Goal: Information Seeking & Learning: Learn about a topic

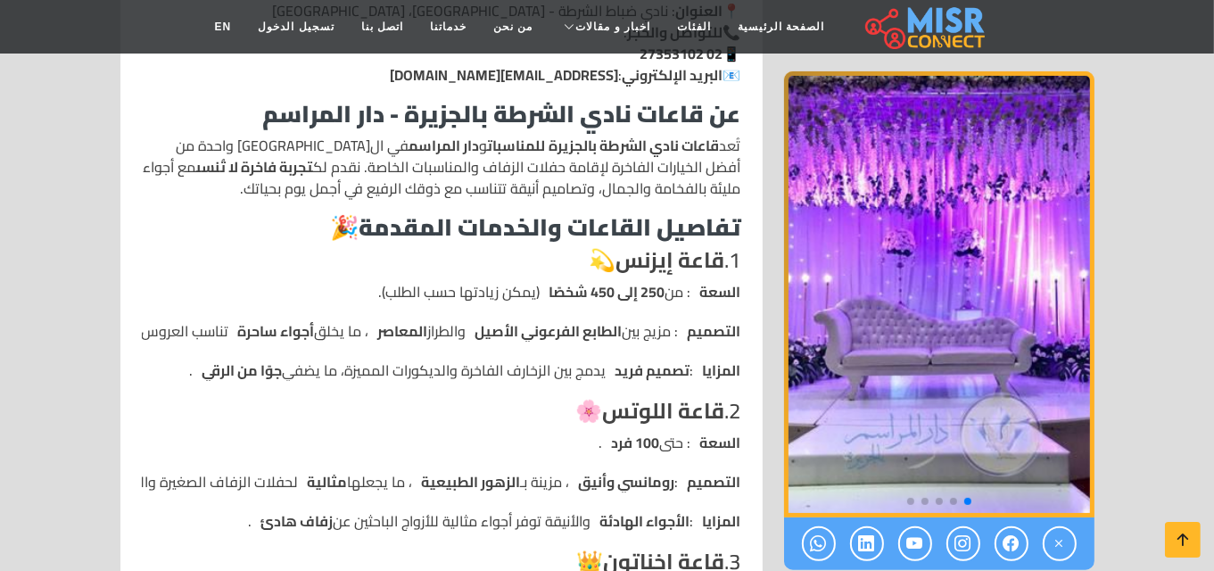
scroll to position [657, 0]
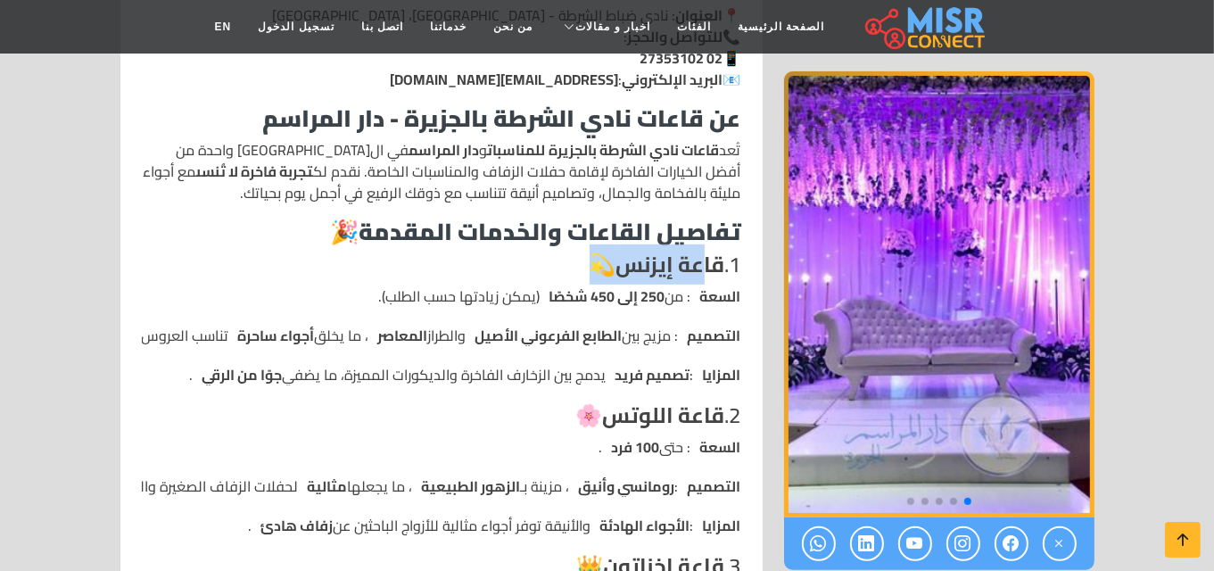
drag, startPoint x: 694, startPoint y: 266, endPoint x: 592, endPoint y: 263, distance: 101.7
click at [592, 263] on h4 "1. قاعة إيزنس 💫" at bounding box center [441, 265] width 599 height 26
drag, startPoint x: 673, startPoint y: 420, endPoint x: 564, endPoint y: 415, distance: 108.9
click at [564, 415] on h4 "2. [GEOGRAPHIC_DATA] 🌸" at bounding box center [441, 416] width 599 height 26
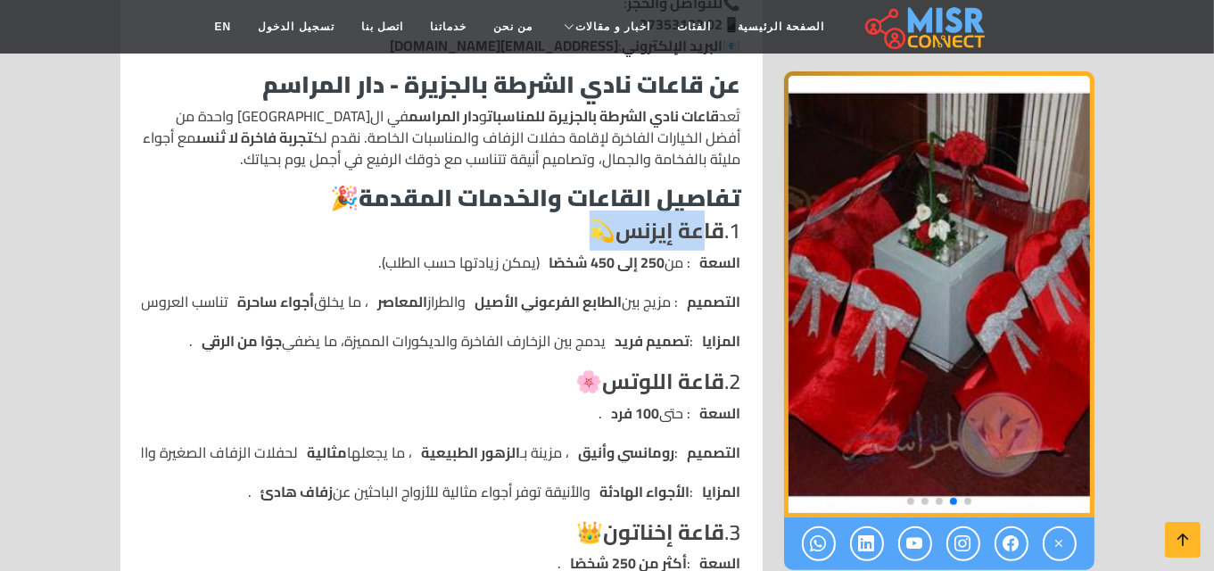
scroll to position [691, 0]
click at [662, 224] on strong "قاعة إيزنس" at bounding box center [670, 230] width 109 height 40
click at [699, 224] on strong "قاعة إيزنس" at bounding box center [670, 230] width 109 height 40
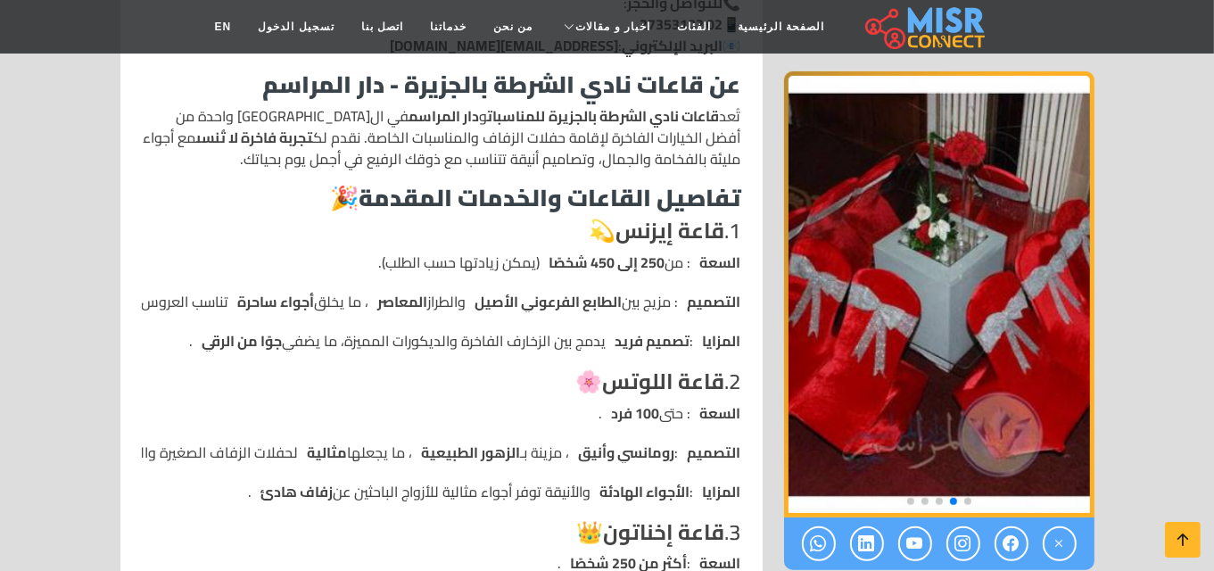
click at [1008, 249] on img "2 / 5" at bounding box center [939, 294] width 310 height 446
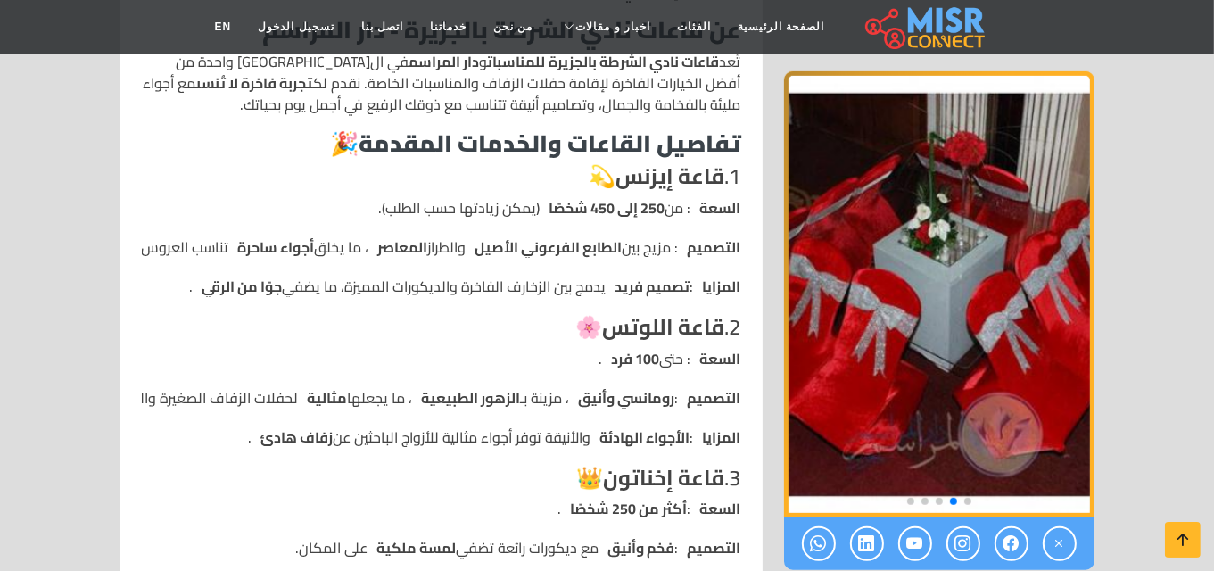
scroll to position [744, 0]
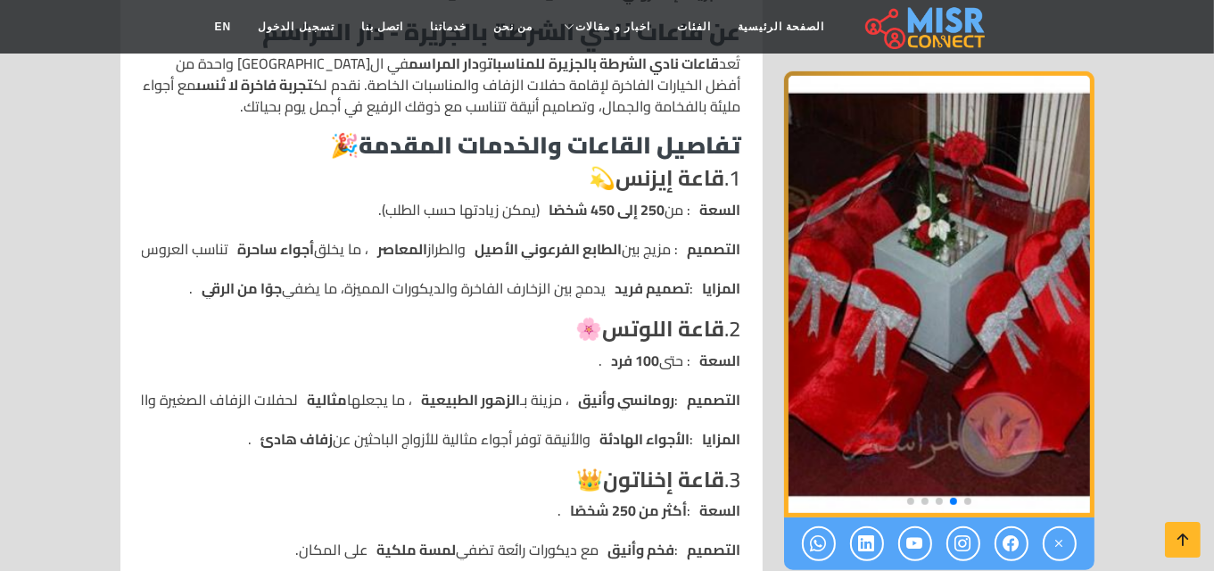
click at [966, 498] on span "Go to slide 1" at bounding box center [967, 501] width 7 height 7
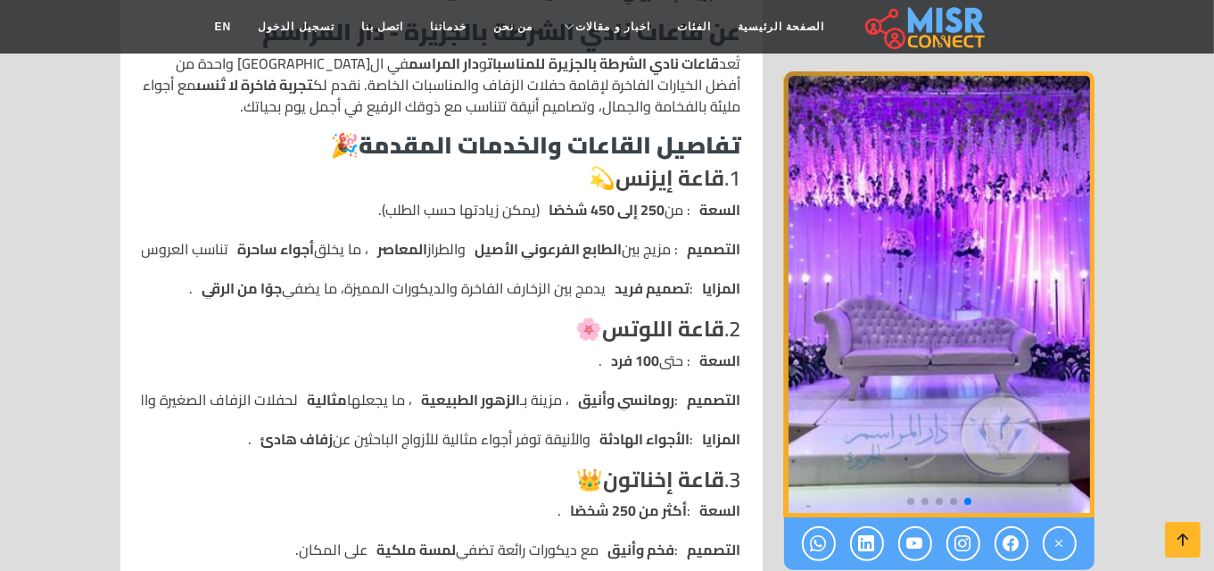
click at [908, 498] on span "Go to slide 5" at bounding box center [910, 501] width 7 height 7
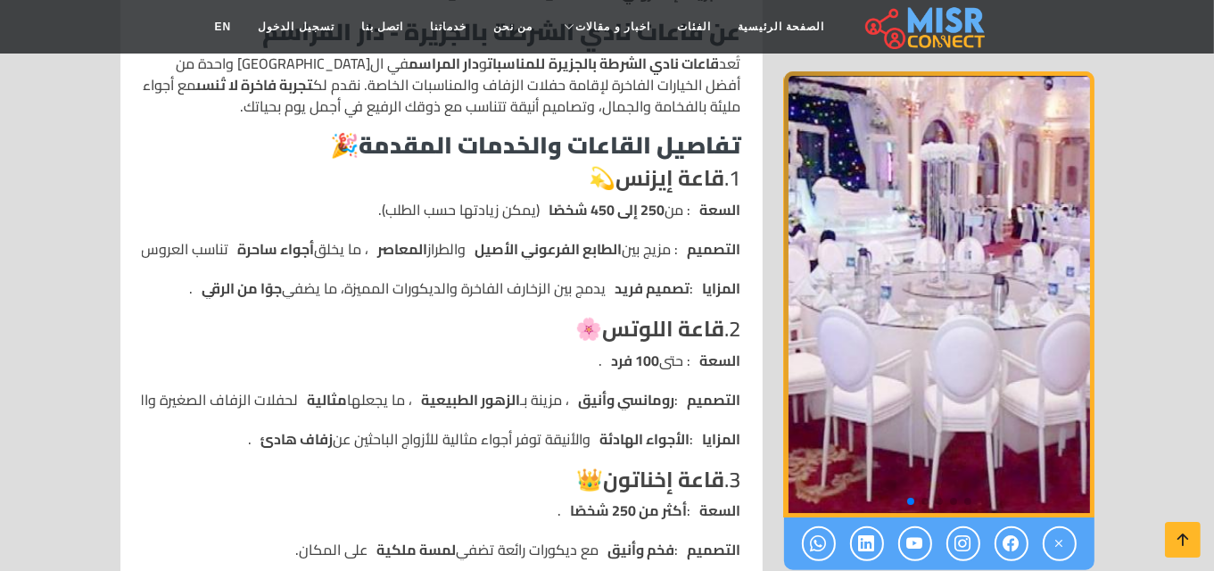
click at [928, 499] on div at bounding box center [939, 499] width 310 height 21
click at [926, 499] on span "Go to slide 4" at bounding box center [924, 501] width 7 height 7
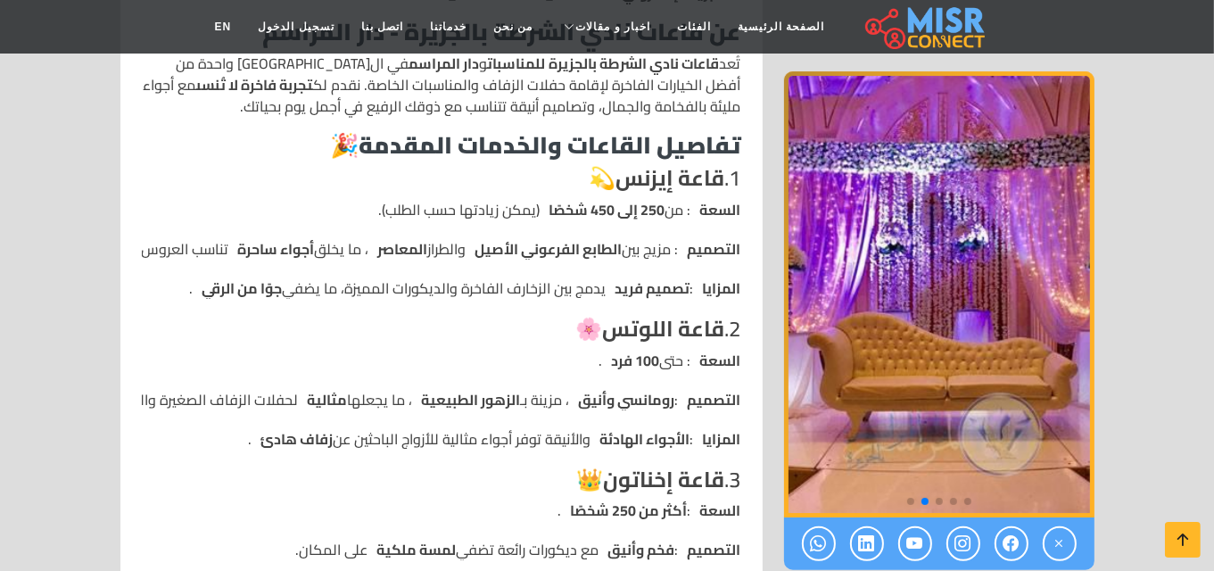
click at [939, 498] on span "Go to slide 3" at bounding box center [938, 501] width 7 height 7
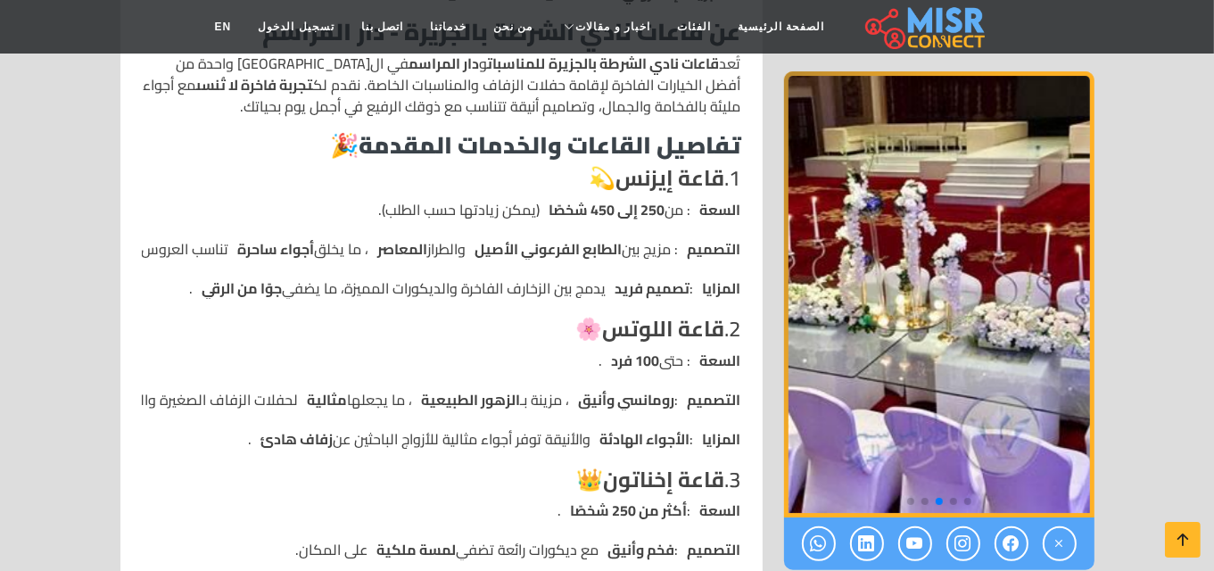
click at [955, 499] on span "Go to slide 2" at bounding box center [953, 501] width 7 height 7
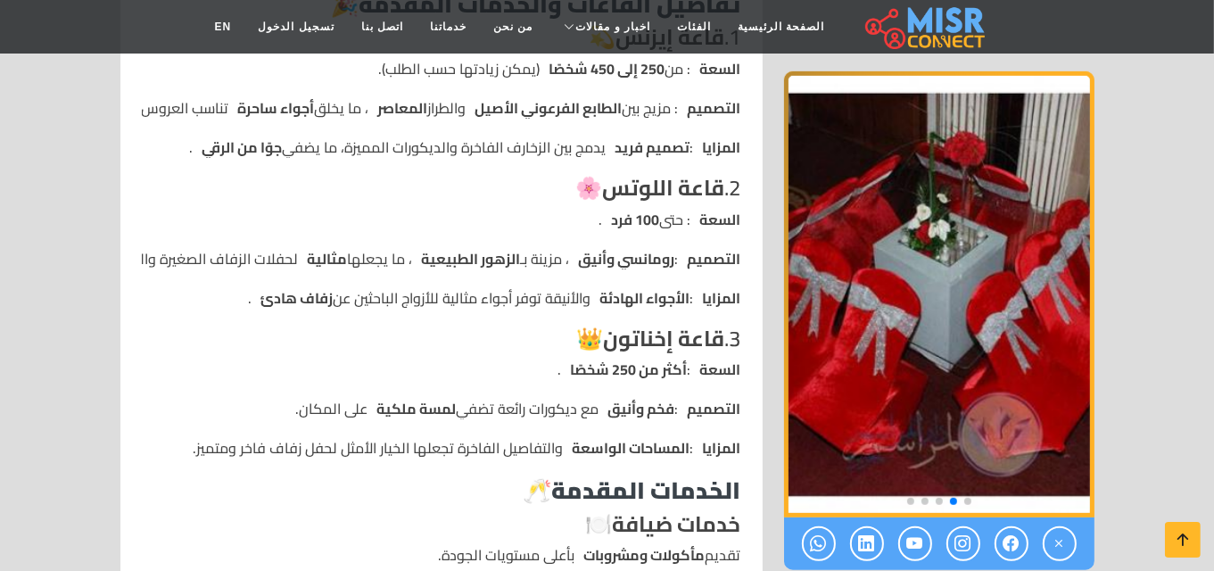
scroll to position [888, 0]
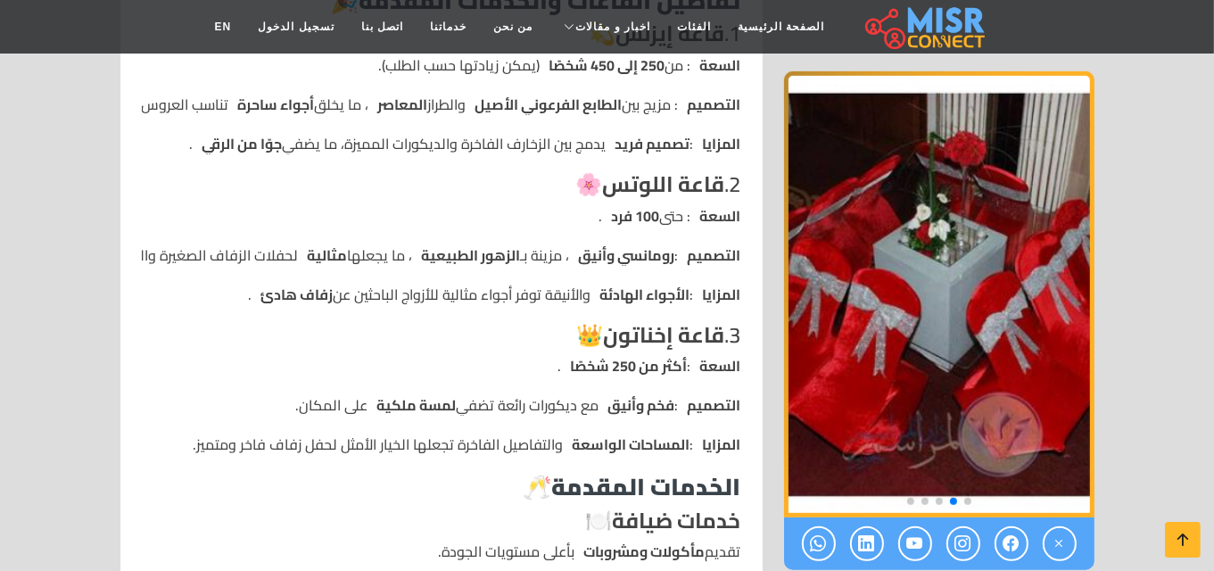
drag, startPoint x: 672, startPoint y: 325, endPoint x: 558, endPoint y: 317, distance: 114.4
click at [558, 317] on div "💍 قاعات نادي الشرطة بالجزيرة للمناسبات - دار المراسم 💍 📍 العنوان : نادي ضباط ال…" at bounding box center [441, 547] width 621 height 1702
click at [496, 323] on h4 "3. قاعة إخناتون 👑" at bounding box center [441, 336] width 599 height 26
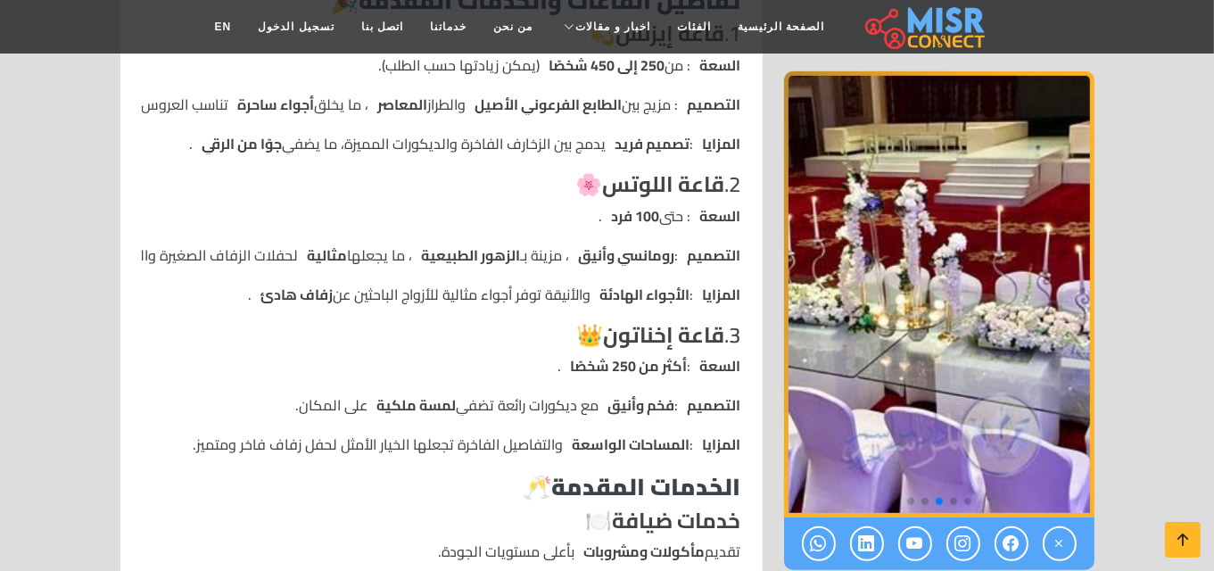
drag, startPoint x: 193, startPoint y: 442, endPoint x: 735, endPoint y: 179, distance: 601.8
click at [735, 179] on div "💍 قاعات نادي الشرطة بالجزيرة للمناسبات - دار المراسم 💍 📍 العنوان : نادي ضباط ال…" at bounding box center [441, 547] width 621 height 1702
click at [613, 301] on strong "الأجواء الهادئة" at bounding box center [645, 294] width 90 height 21
click at [610, 383] on ul "السعة : أكثر من 250 شخصًا . التصميم : فخم وأنيق مع ديكورات رائعة تضفي لمسة ملكي…" at bounding box center [441, 405] width 599 height 100
click at [594, 394] on li "التصميم : فخم وأنيق مع ديكورات رائعة تضفي لمسة ملكية على المكان." at bounding box center [441, 404] width 599 height 21
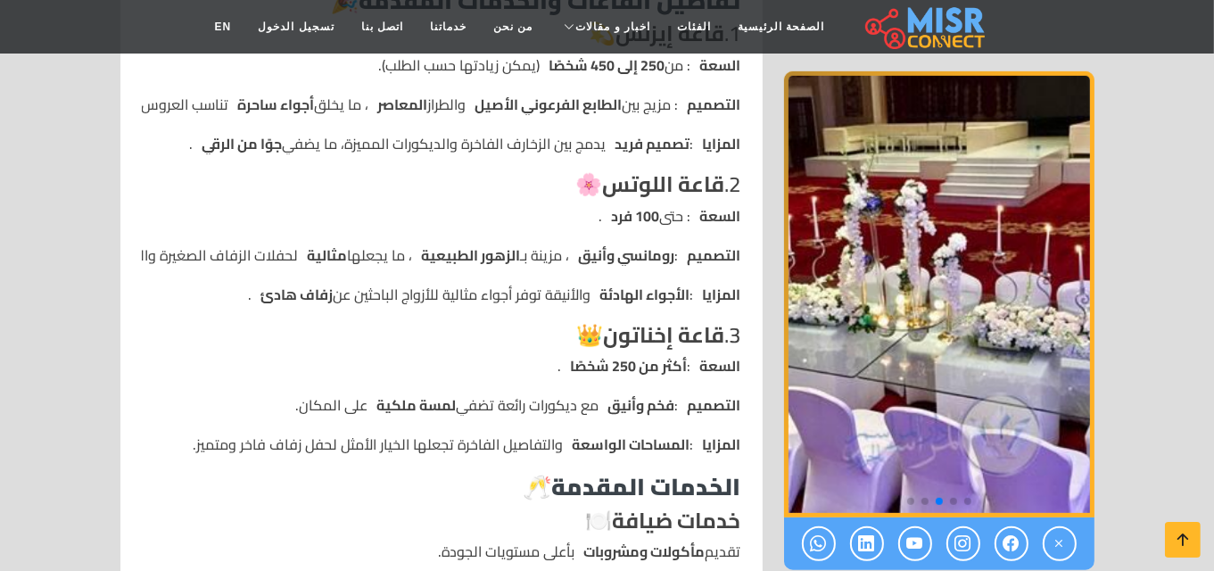
drag, startPoint x: 748, startPoint y: 329, endPoint x: 184, endPoint y: 427, distance: 572.9
click at [184, 427] on div "💍 قاعات نادي الشرطة بالجزيرة للمناسبات - دار المراسم 💍 📍 العنوان : نادي ضباط ال…" at bounding box center [441, 547] width 621 height 1702
click at [184, 427] on ul "السعة : أكثر من 250 شخصًا . التصميم : فخم وأنيق مع ديكورات رائعة تضفي لمسة ملكي…" at bounding box center [441, 405] width 599 height 100
click at [184, 428] on ul "السعة : أكثر من 250 شخصًا . التصميم : فخم وأنيق مع ديكورات رائعة تضفي لمسة ملكي…" at bounding box center [441, 405] width 599 height 100
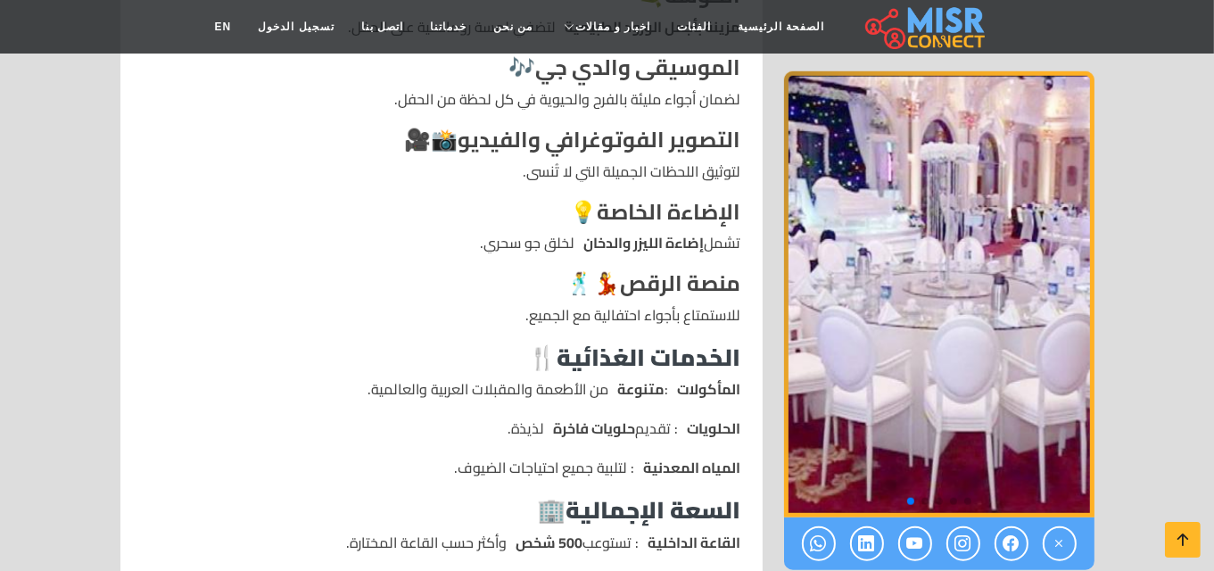
scroll to position [1491, 0]
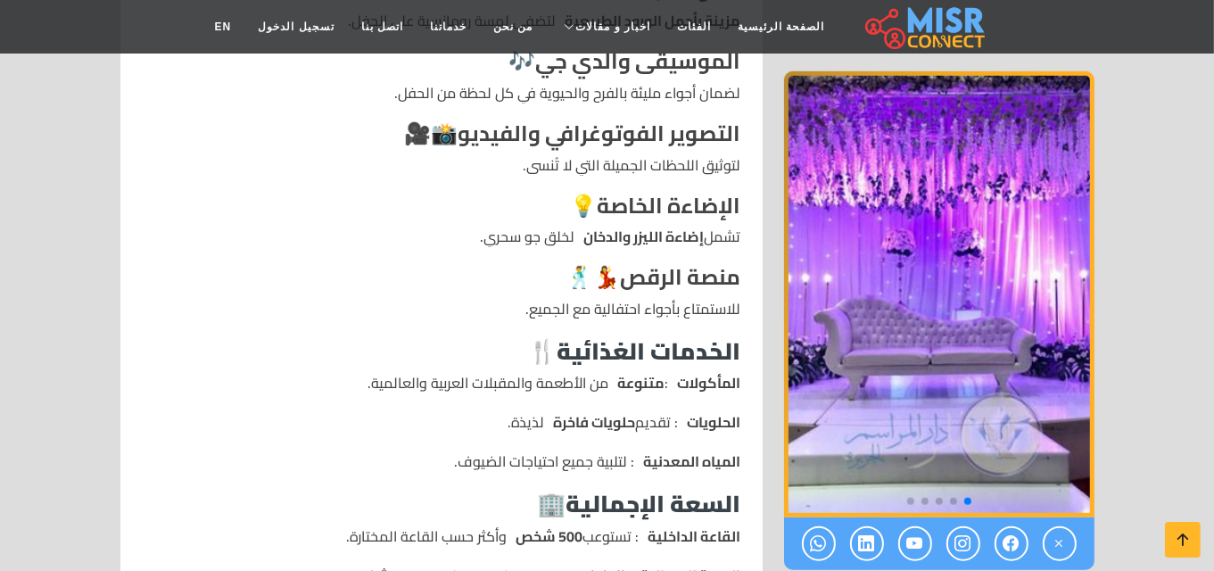
click at [501, 312] on li "للاستمتاع بأجواء احتفالية مع الجميع." at bounding box center [441, 308] width 599 height 21
click at [501, 309] on li "للاستمتاع بأجواء احتفالية مع الجميع." at bounding box center [441, 308] width 599 height 21
click at [536, 308] on li "للاستمتاع بأجواء احتفالية مع الجميع." at bounding box center [441, 308] width 599 height 21
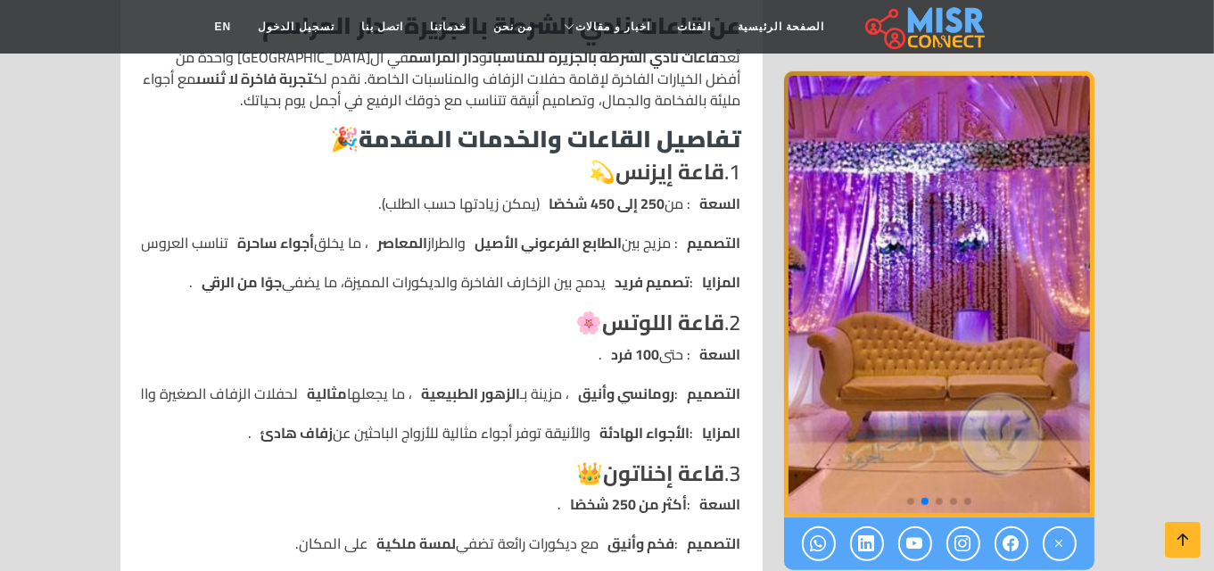
scroll to position [748, 0]
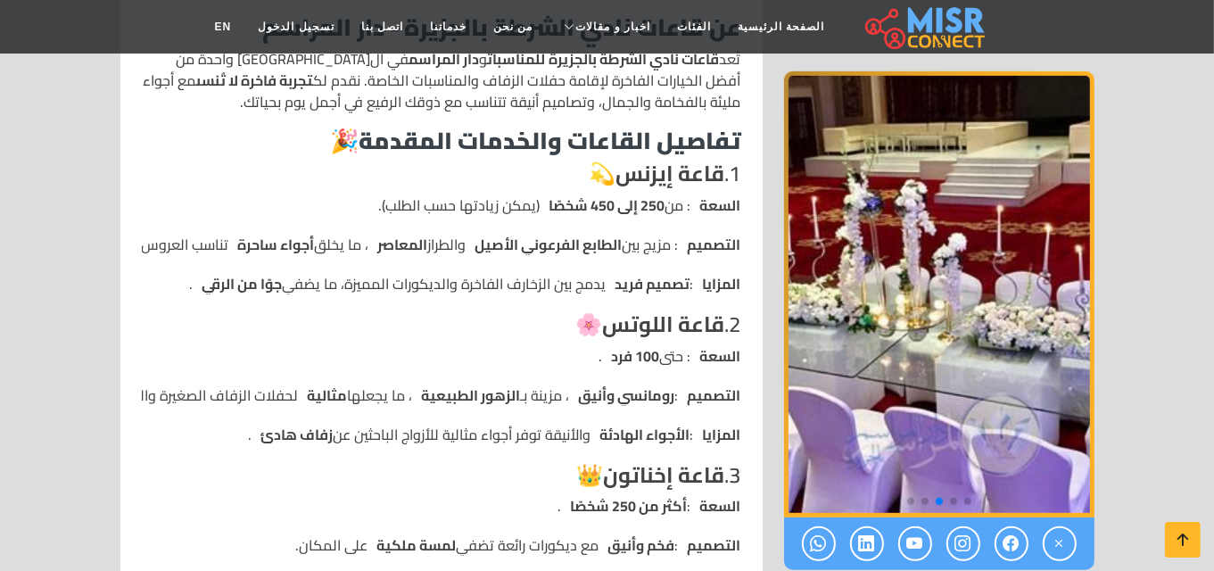
drag, startPoint x: 542, startPoint y: 161, endPoint x: 369, endPoint y: 293, distance: 218.1
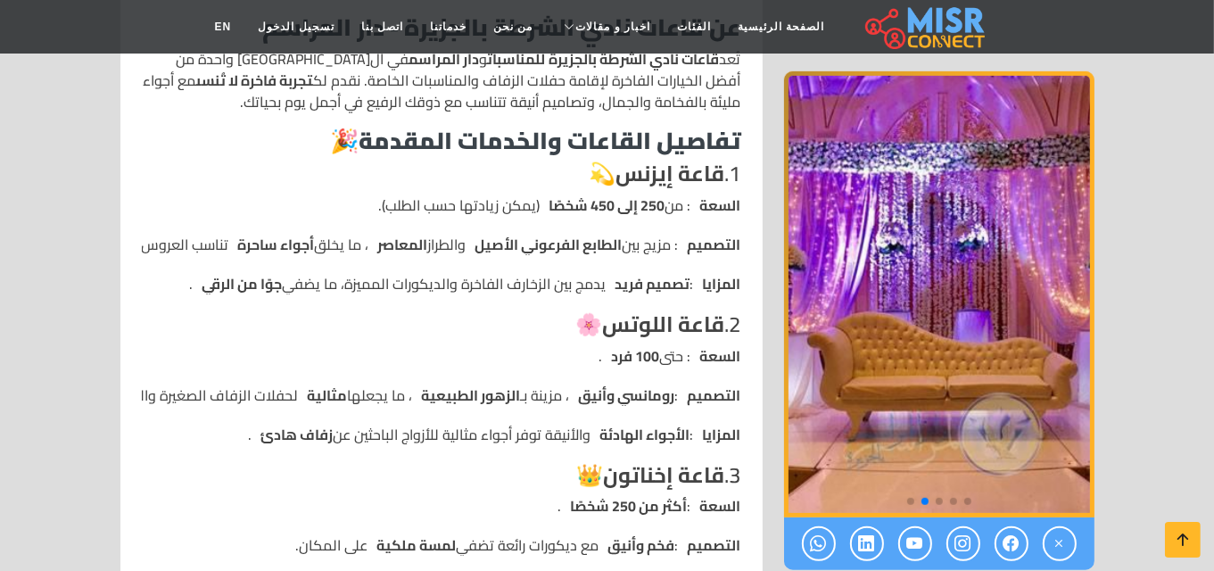
drag, startPoint x: 447, startPoint y: 274, endPoint x: 745, endPoint y: 135, distance: 329.5
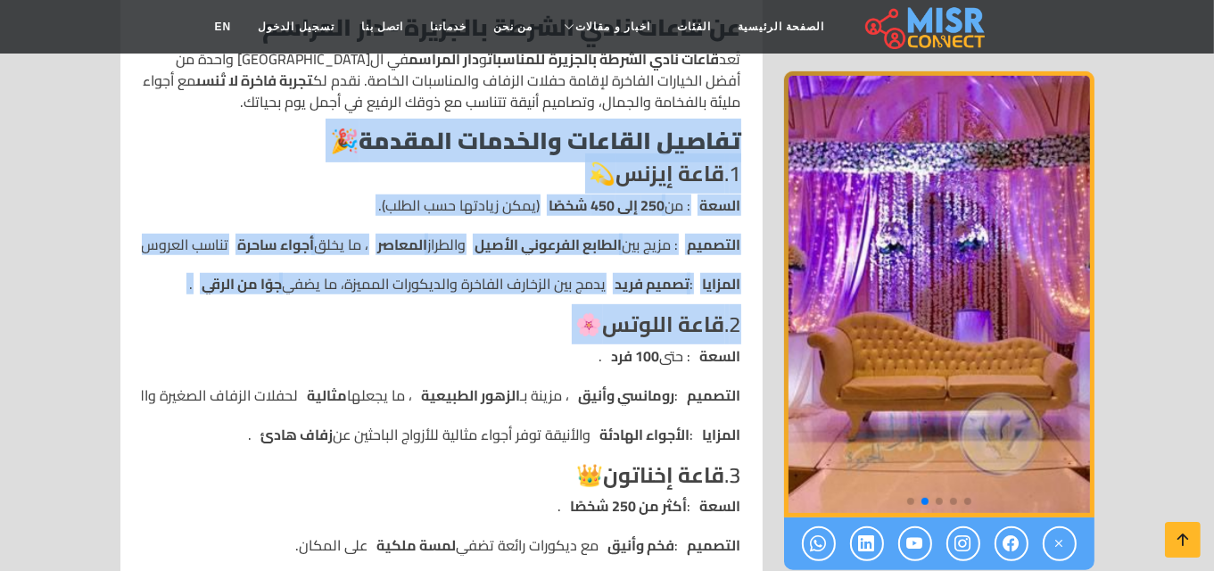
drag, startPoint x: 745, startPoint y: 134, endPoint x: 431, endPoint y: 326, distance: 369.0
click at [431, 326] on h4 "2. [GEOGRAPHIC_DATA] 🌸" at bounding box center [441, 325] width 599 height 26
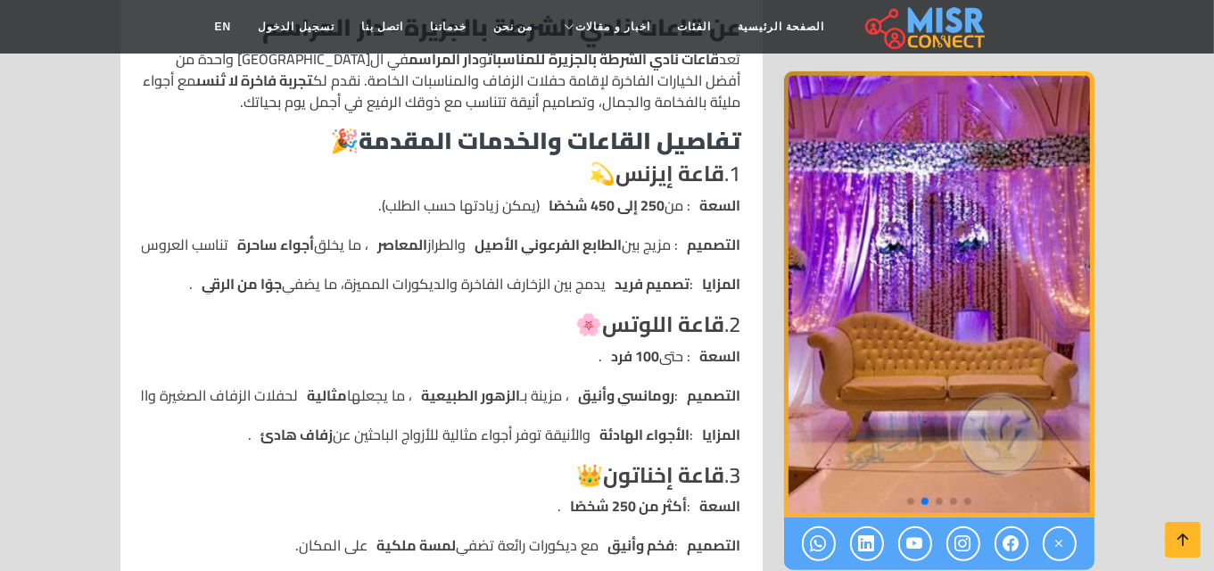
drag, startPoint x: 483, startPoint y: 310, endPoint x: 775, endPoint y: 185, distance: 317.2
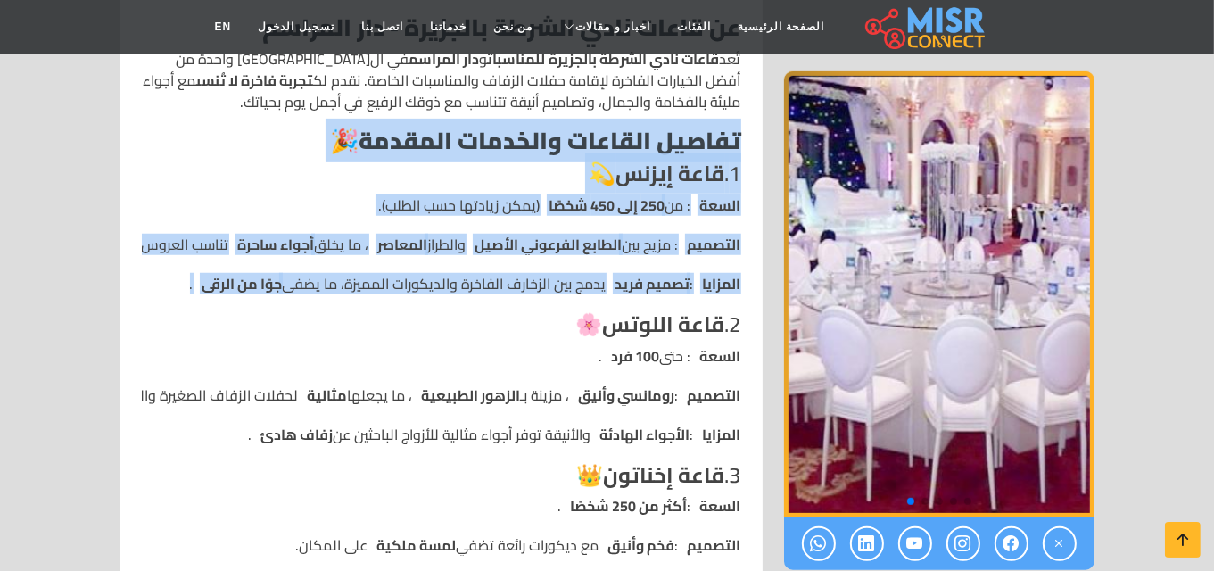
drag, startPoint x: 754, startPoint y: 129, endPoint x: 184, endPoint y: 277, distance: 589.6
click at [182, 278] on li "المزايا : تصميم فريد يدمج بين الزخارف الفاخرة والديكورات المميزة، ما يضفي جوًا …" at bounding box center [441, 283] width 599 height 21
drag, startPoint x: 180, startPoint y: 279, endPoint x: 750, endPoint y: 150, distance: 584.3
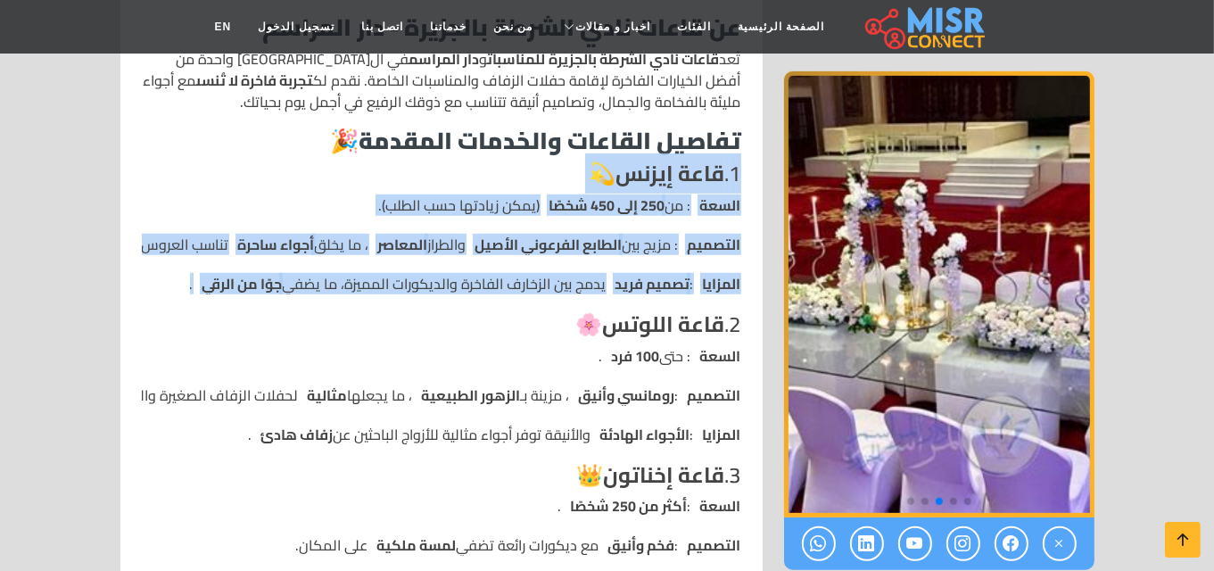
drag, startPoint x: 185, startPoint y: 283, endPoint x: 743, endPoint y: 176, distance: 567.5
